Goal: Information Seeking & Learning: Learn about a topic

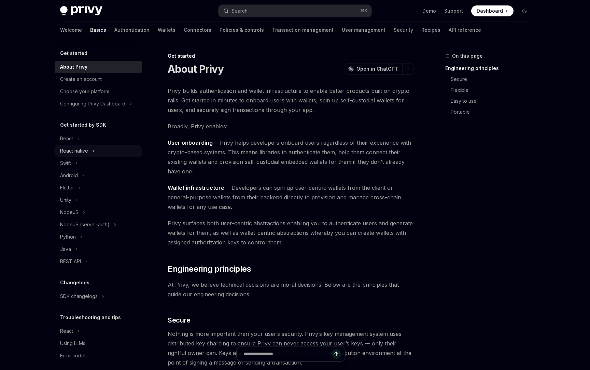
click at [64, 147] on div "React native" at bounding box center [74, 151] width 28 height 8
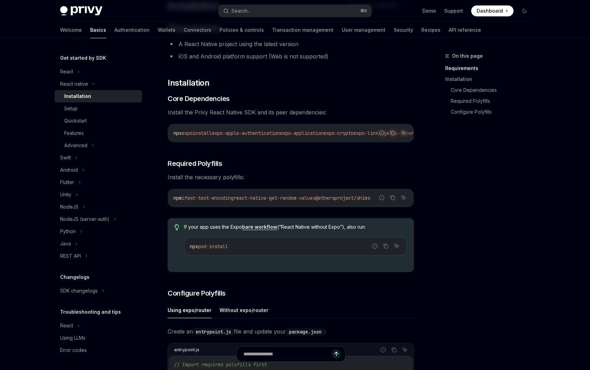
scroll to position [64, 0]
click at [94, 296] on div "SDK changelogs" at bounding box center [98, 291] width 87 height 12
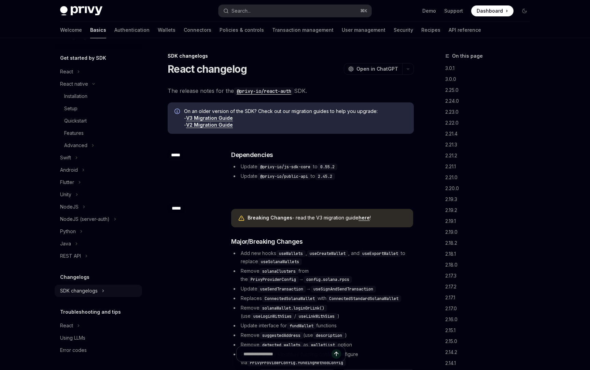
click at [94, 295] on div "SDK changelogs" at bounding box center [98, 291] width 87 height 12
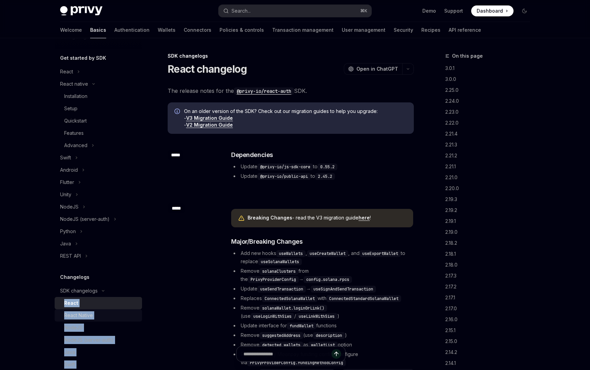
click at [88, 313] on div "React Native" at bounding box center [78, 315] width 29 height 8
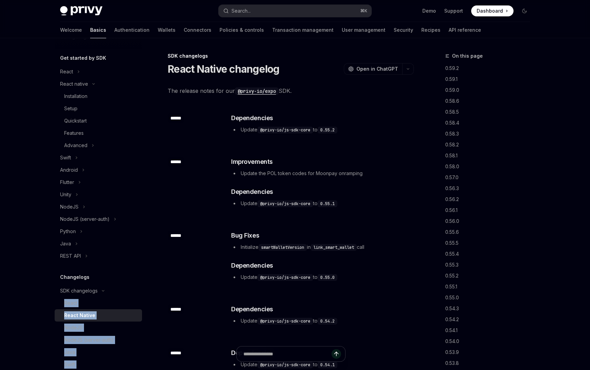
type textarea "*"
click at [220, 233] on div "Navigate to header" at bounding box center [221, 235] width 8 height 8
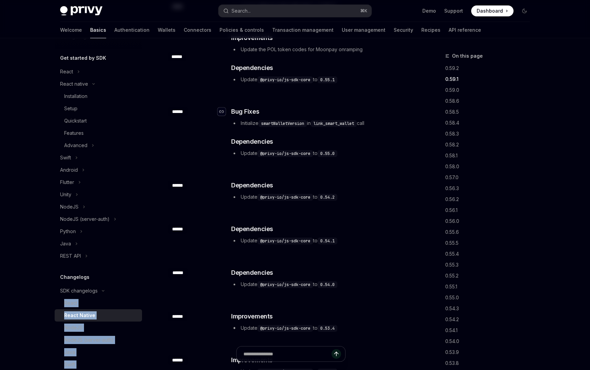
scroll to position [128, 0]
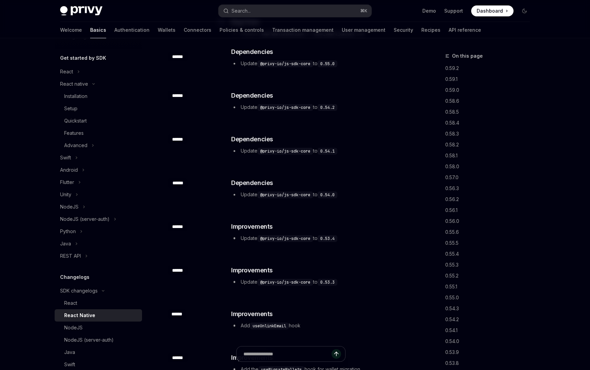
click at [220, 233] on div "​ ****** ​ Improvements Update @privy-io/js-sdk-core to 0.53.4" at bounding box center [291, 233] width 246 height 44
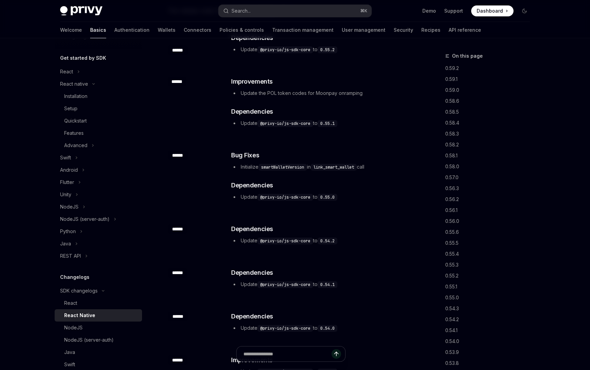
scroll to position [0, 0]
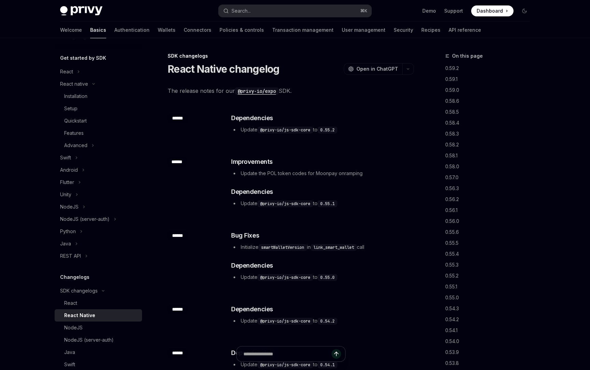
click at [278, 93] on code "@privy-io/expo" at bounding box center [257, 91] width 44 height 8
